Goal: Information Seeking & Learning: Check status

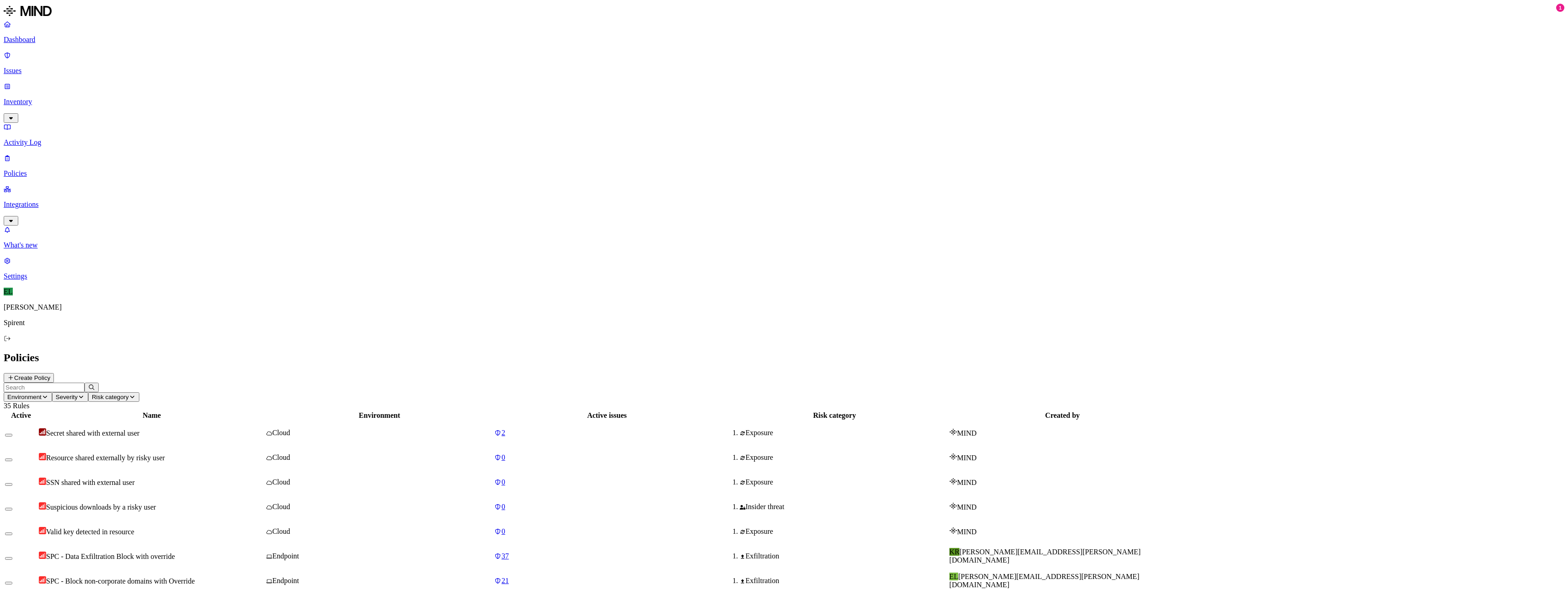
click at [27, 67] on p "Issues" at bounding box center [784, 71] width 1561 height 9
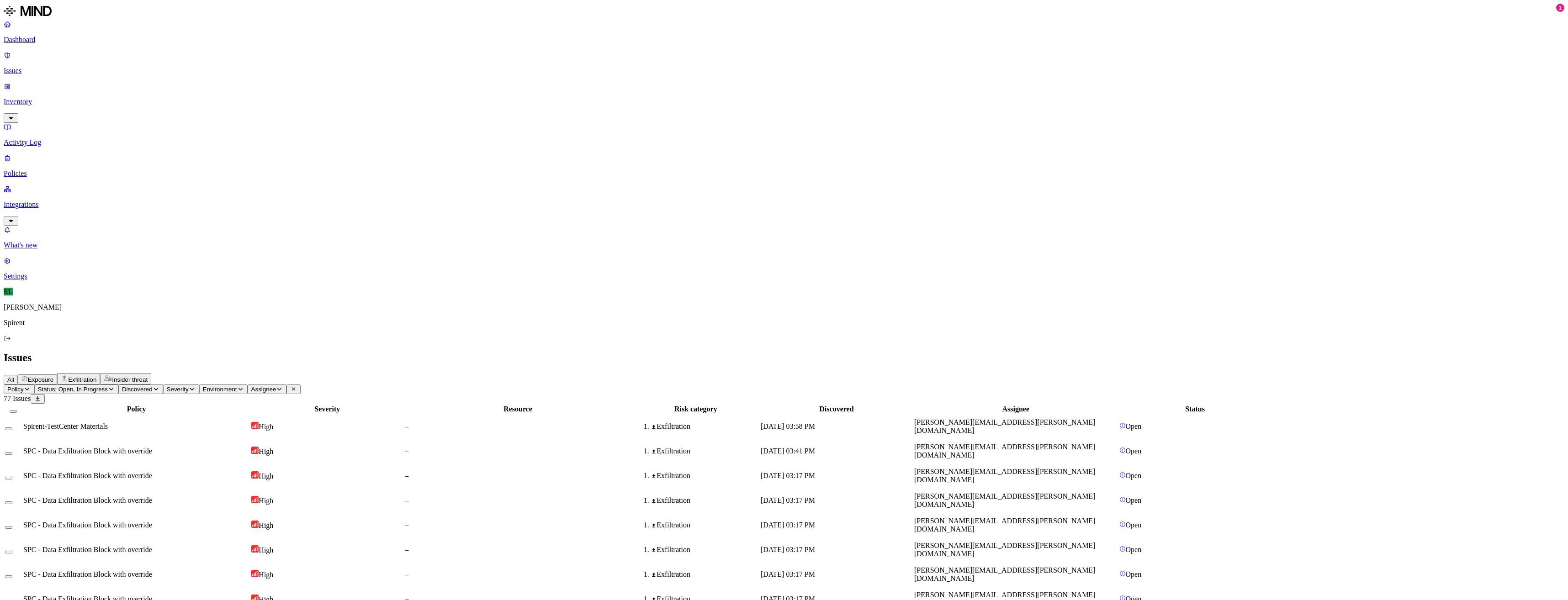
click at [281, 388] on icon "button" at bounding box center [279, 389] width 4 height 2
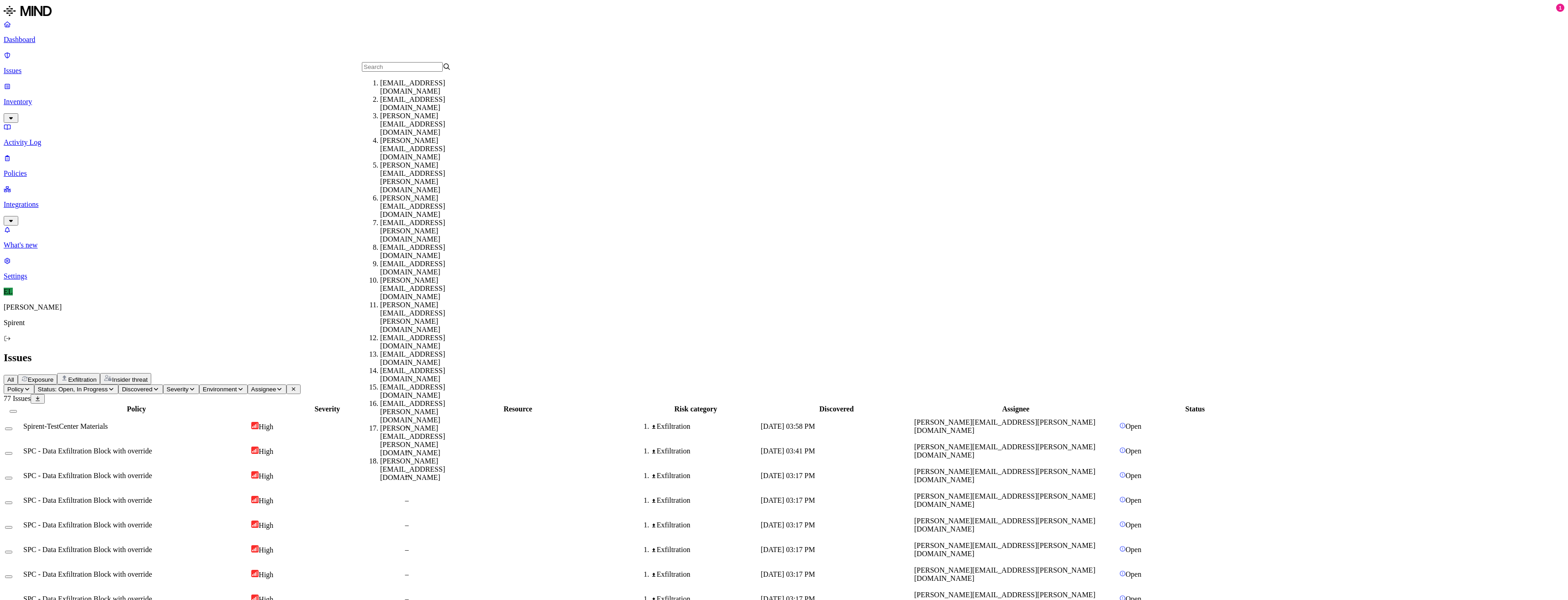
click at [399, 72] on input "text" at bounding box center [402, 67] width 81 height 10
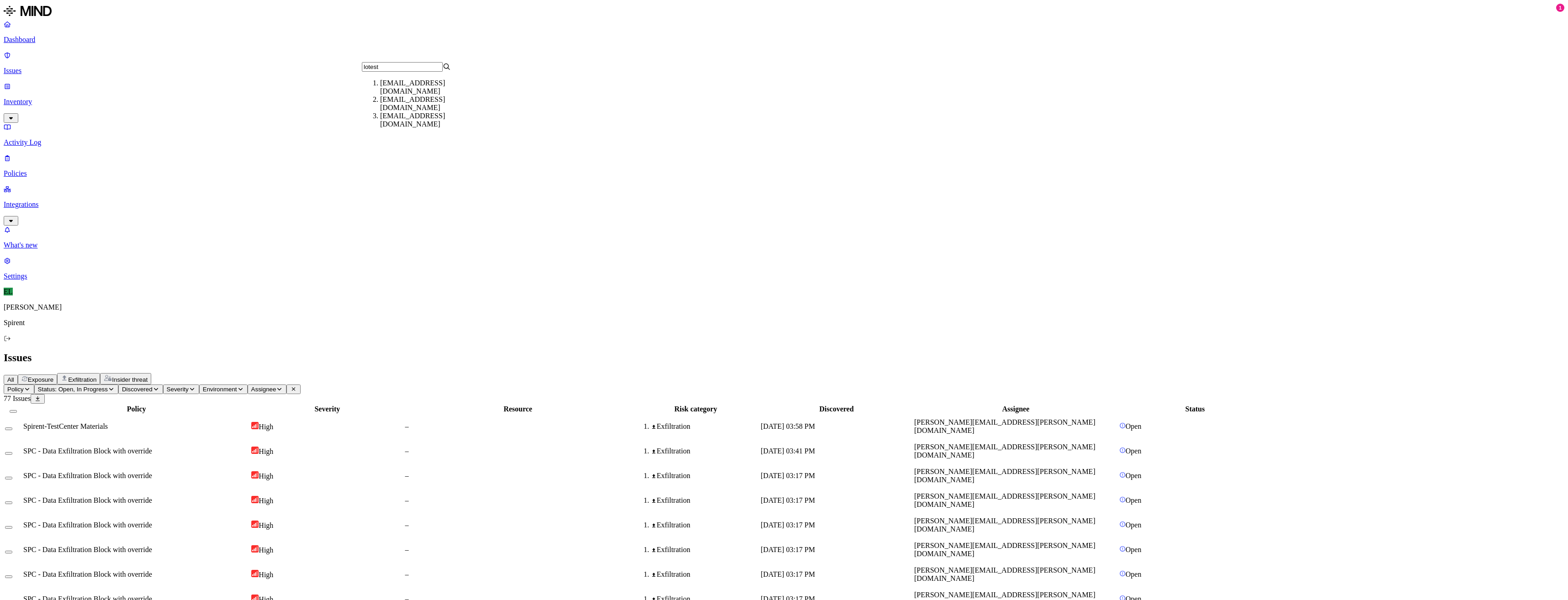
type input "lotest"
click at [422, 89] on div "[EMAIL_ADDRESS][DOMAIN_NAME]" at bounding box center [424, 87] width 89 height 16
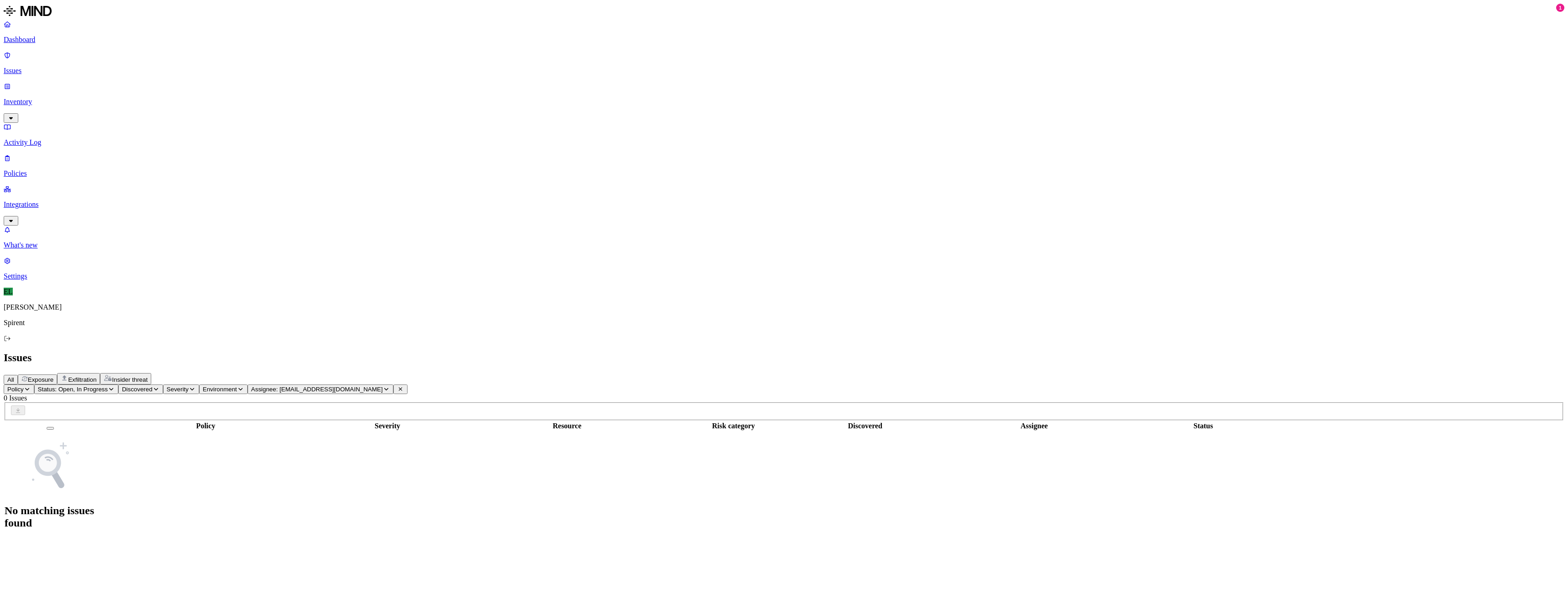
click at [114, 386] on icon "button" at bounding box center [111, 389] width 7 height 5
click at [165, 120] on button "button" at bounding box center [169, 121] width 7 height 3
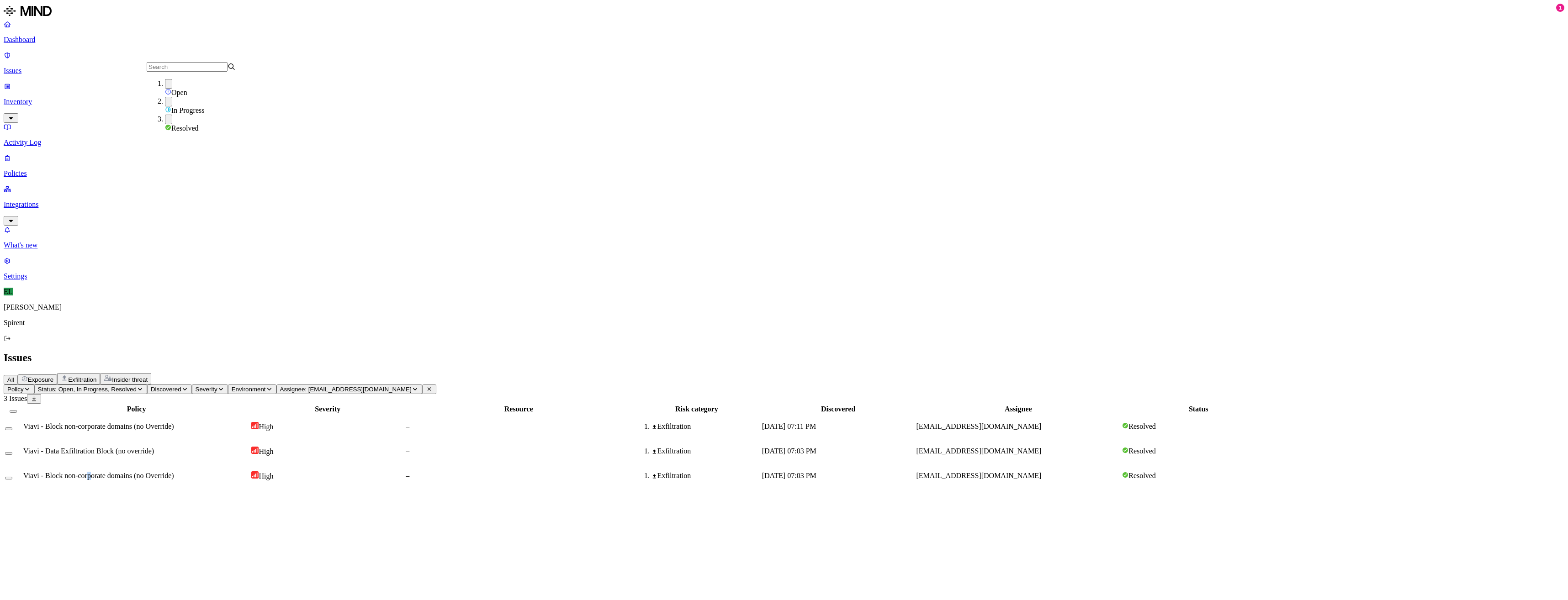
click at [194, 415] on tbody "Viavi - Block non-corporate domains (no Override) High – Exfiltration [DATE] 07…" at bounding box center [640, 452] width 1270 height 73
drag, startPoint x: 194, startPoint y: 230, endPoint x: 193, endPoint y: 90, distance: 140.0
click at [174, 422] on span "Viavi - Block non-corporate domains (no Override)" at bounding box center [99, 426] width 151 height 8
click at [195, 439] on td "Viavi - Data Exfiltration Block (no override)" at bounding box center [136, 451] width 227 height 24
click at [174, 472] on span "Viavi - Block non-corporate domains (no Override)" at bounding box center [99, 475] width 151 height 8
